Goal: Information Seeking & Learning: Find specific fact

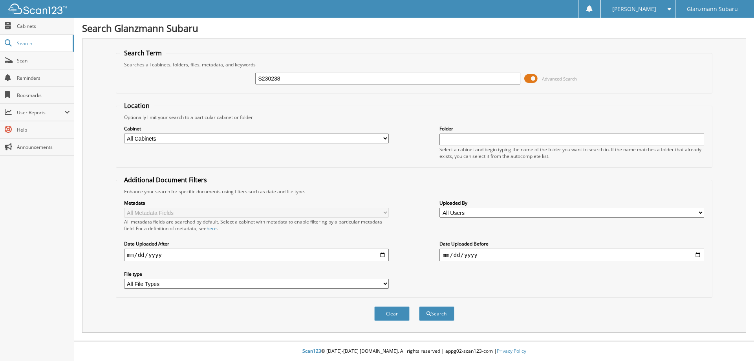
click at [265, 75] on input "S230238" at bounding box center [387, 79] width 265 height 12
type input "S230238"
click at [442, 310] on button "Search" at bounding box center [436, 313] width 35 height 15
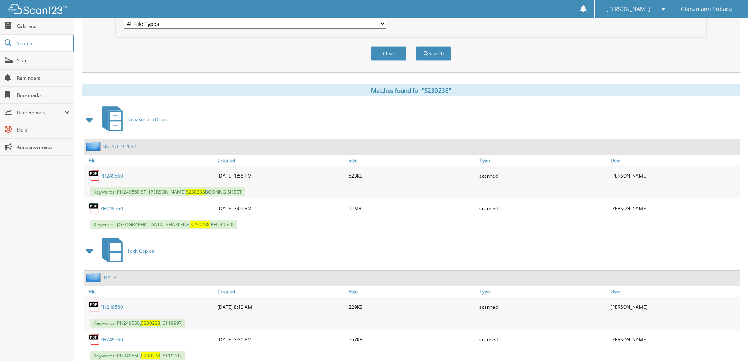
scroll to position [285, 0]
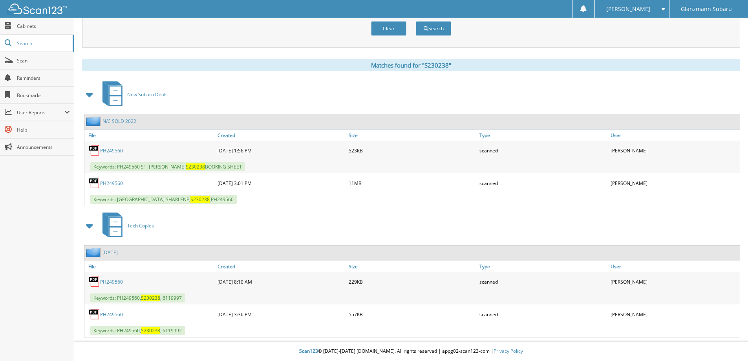
click at [107, 183] on link "PH249560" at bounding box center [111, 183] width 23 height 7
